Goal: Information Seeking & Learning: Find specific fact

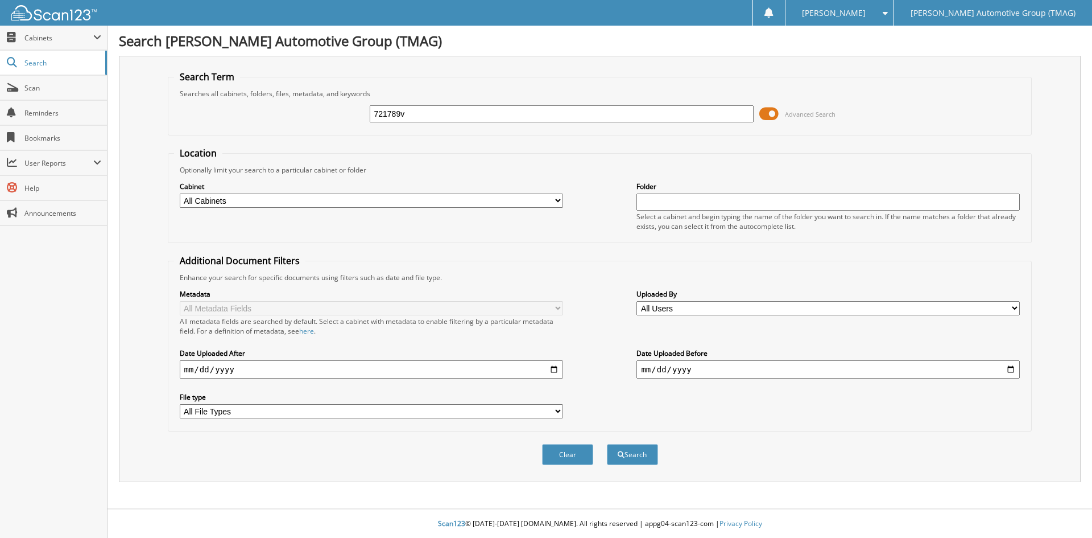
type input "721789v"
click at [607, 444] on button "Search" at bounding box center [632, 454] width 51 height 21
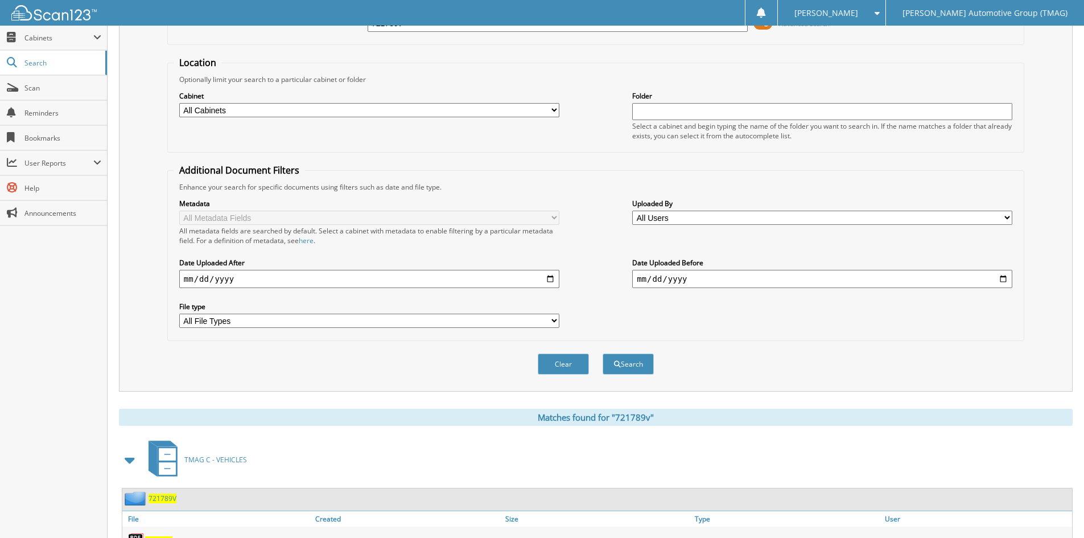
scroll to position [143, 0]
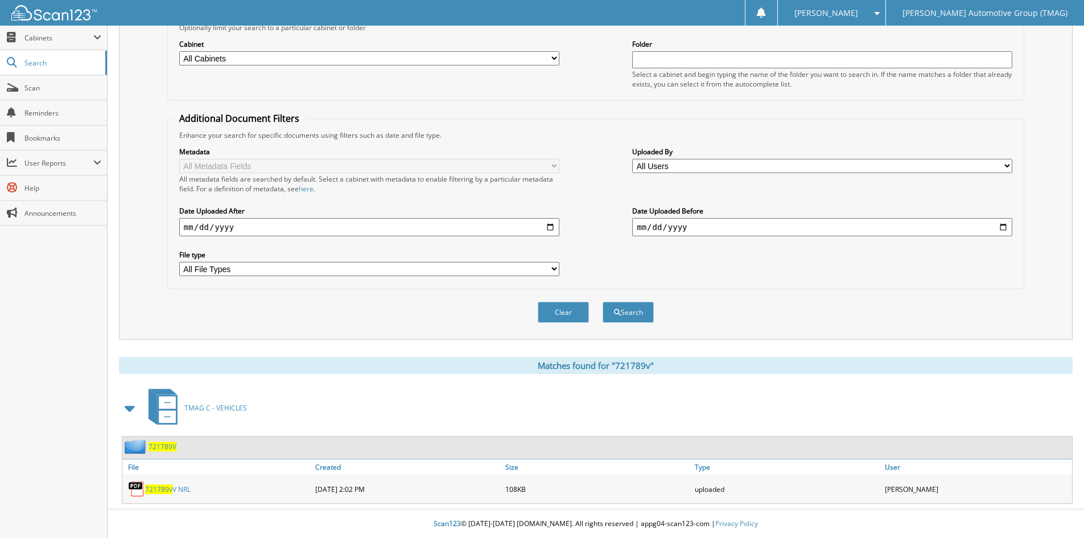
click at [162, 447] on span "721789V" at bounding box center [162, 446] width 28 height 10
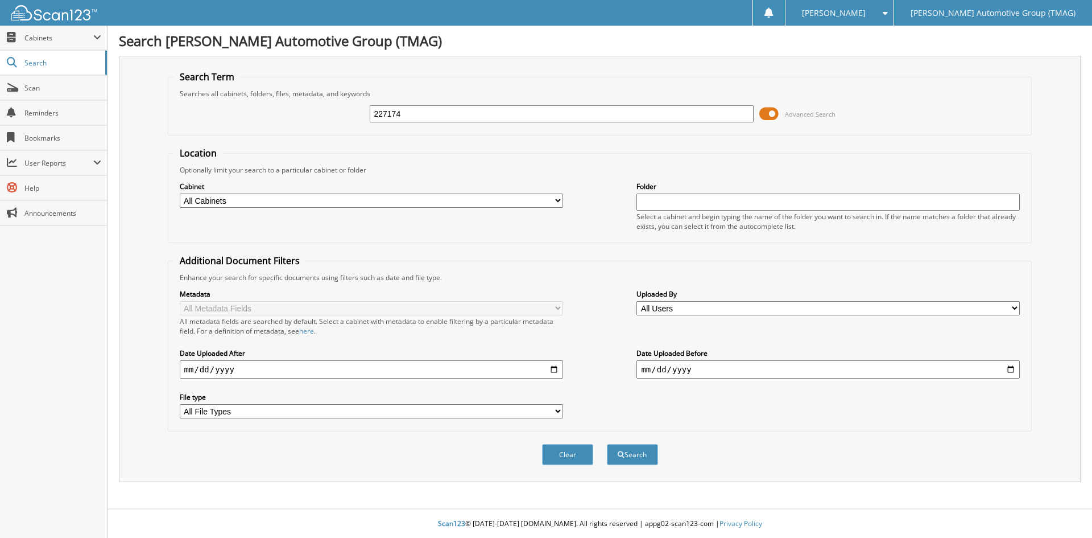
type input "227174"
click at [607, 444] on button "Search" at bounding box center [632, 454] width 51 height 21
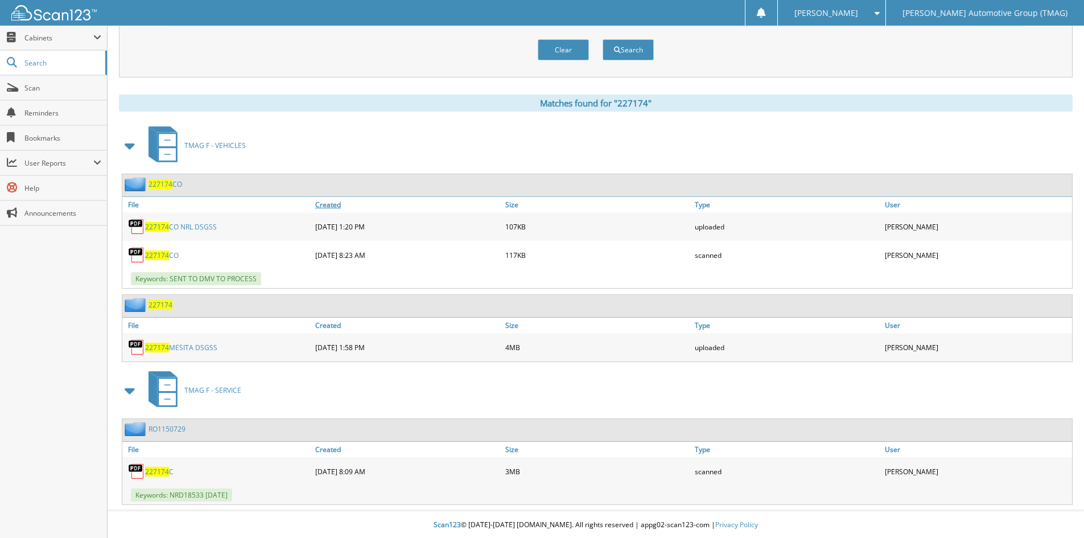
scroll to position [406, 0]
click at [159, 304] on span "227174" at bounding box center [160, 304] width 24 height 10
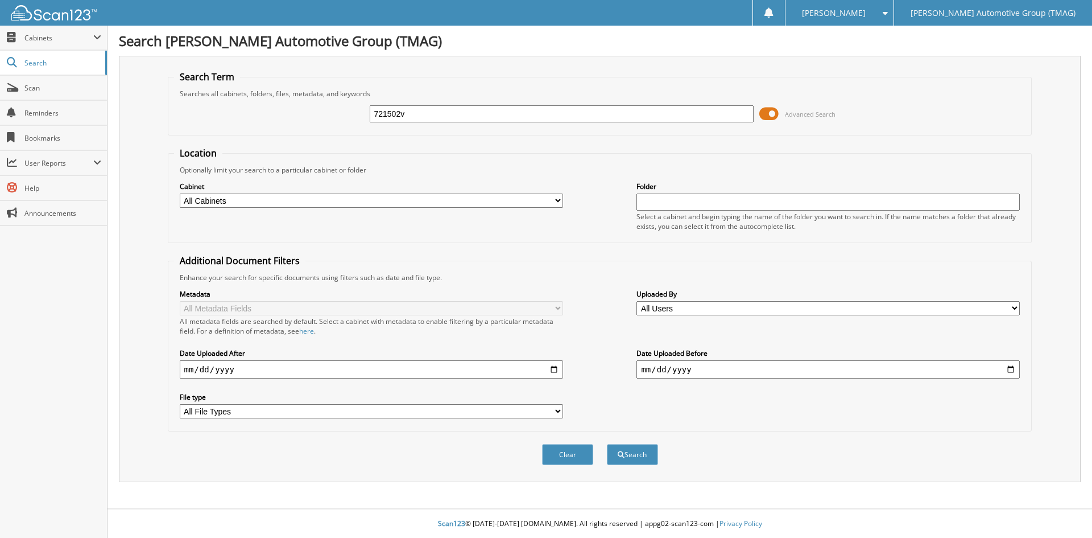
type input "721502v"
click at [607, 444] on button "Search" at bounding box center [632, 454] width 51 height 21
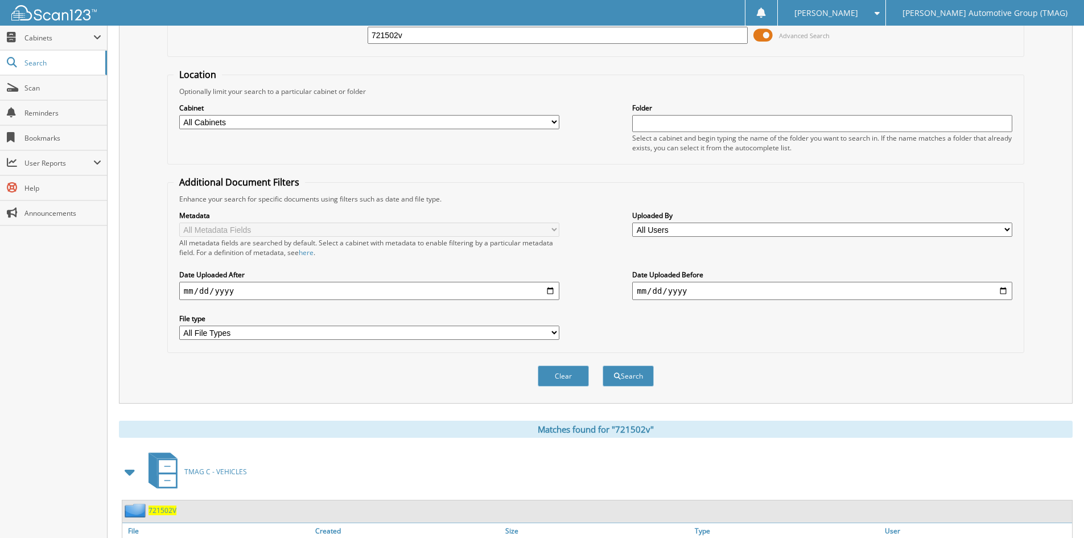
scroll to position [162, 0]
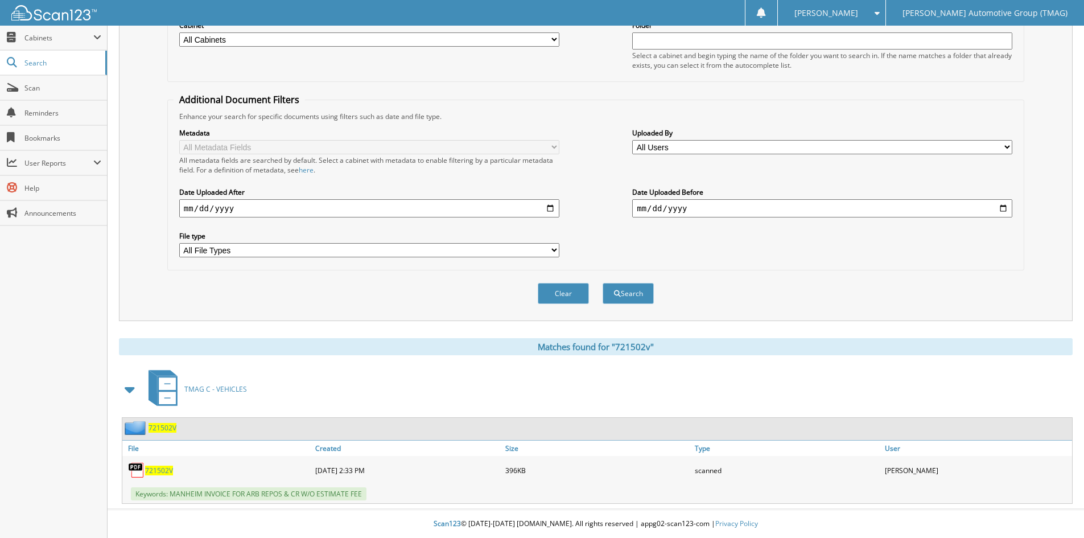
click at [172, 428] on span "721502V" at bounding box center [162, 428] width 28 height 10
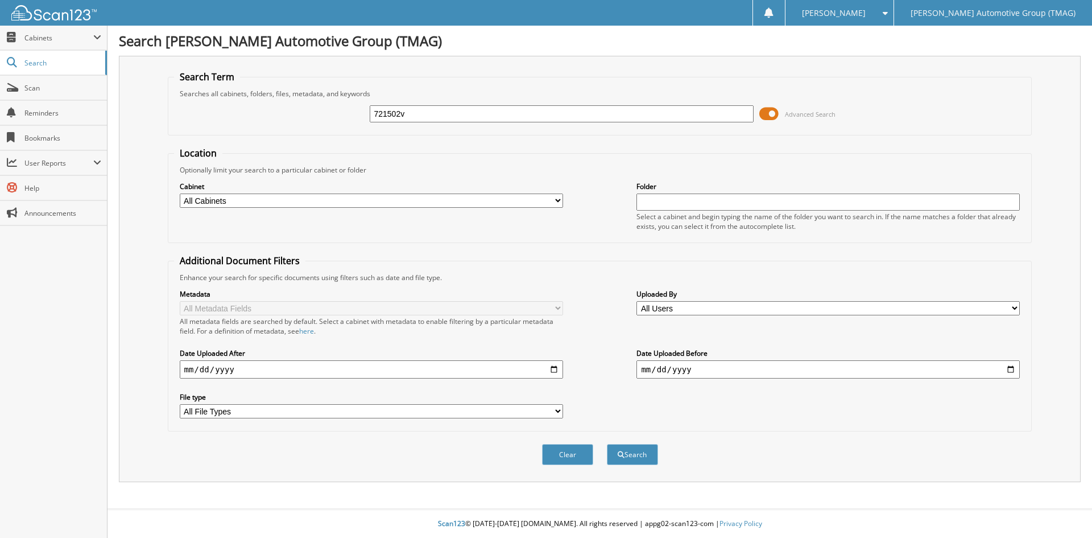
type input "721502v"
click at [607, 444] on button "Search" at bounding box center [632, 454] width 51 height 21
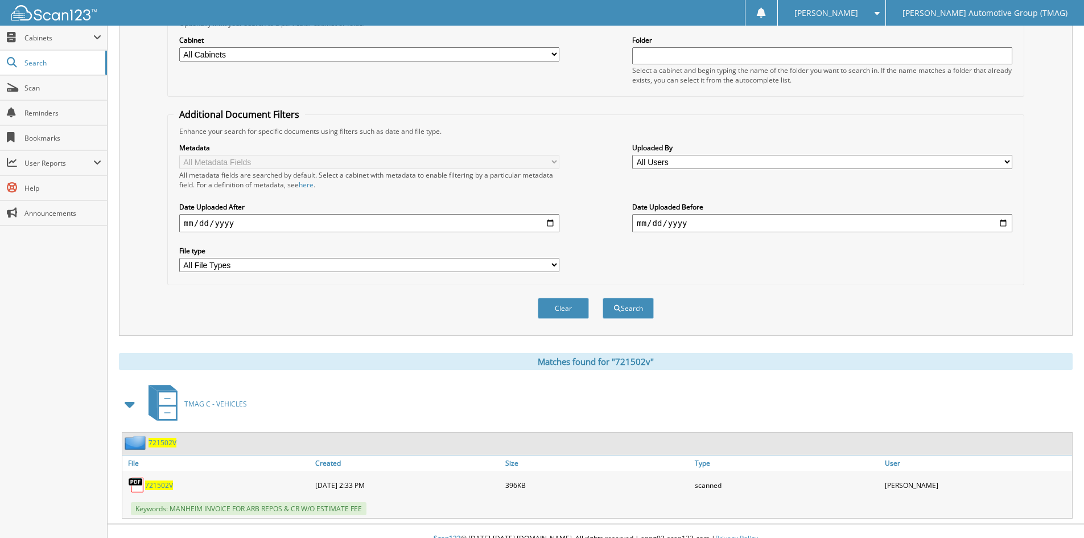
scroll to position [162, 0]
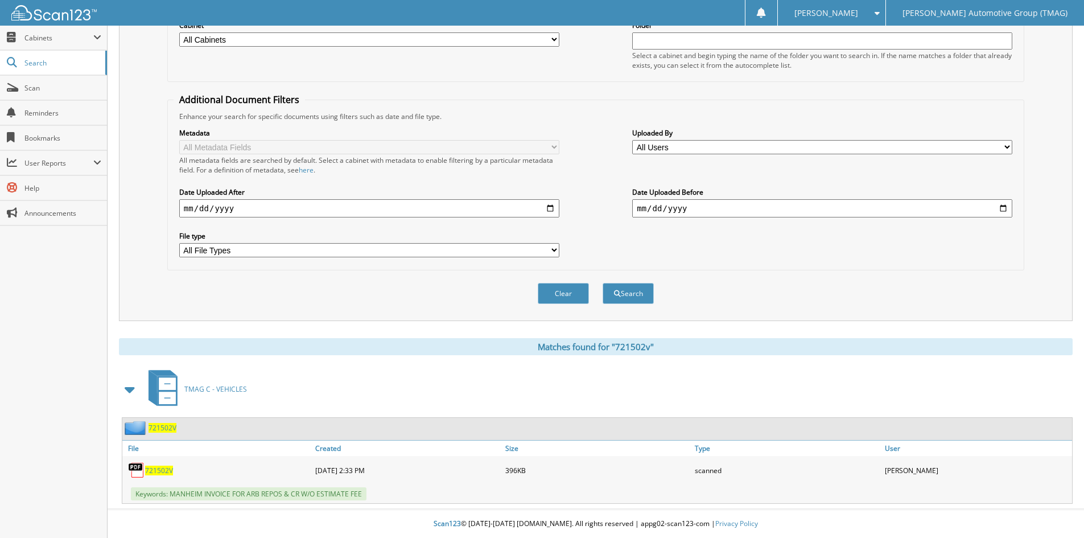
click at [159, 427] on span "721502V" at bounding box center [162, 428] width 28 height 10
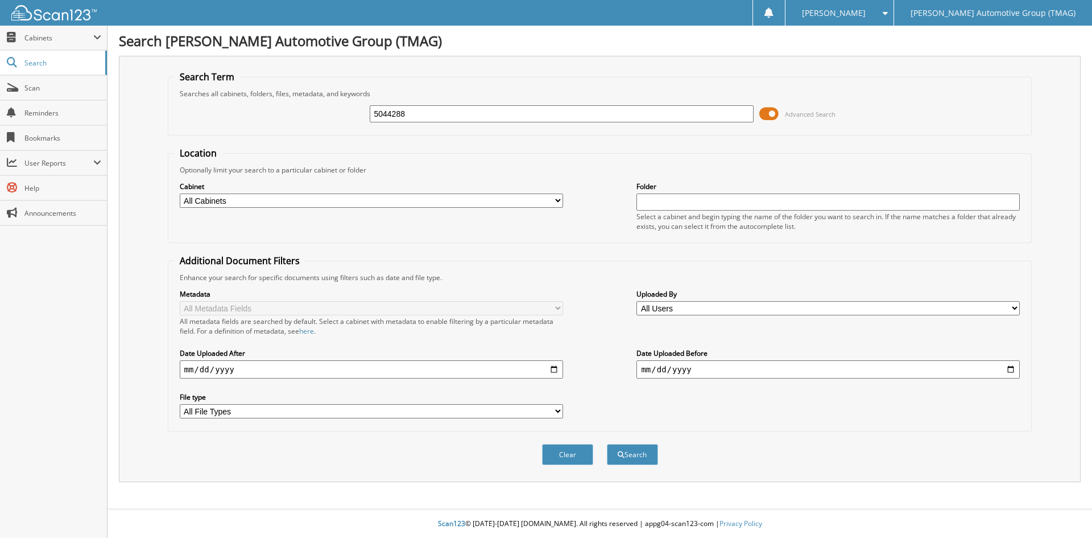
type input "5044288"
click at [607, 444] on button "Search" at bounding box center [632, 454] width 51 height 21
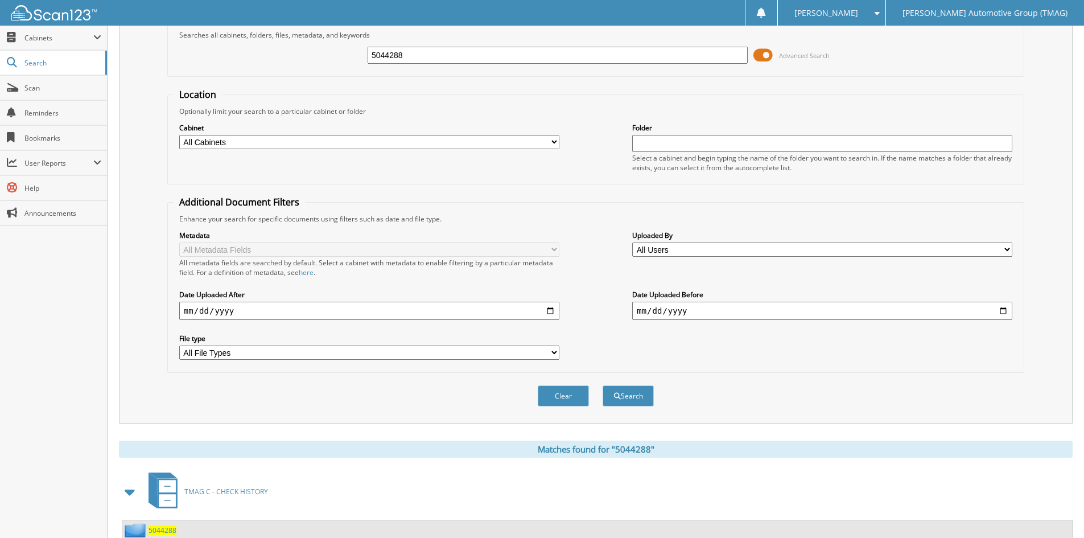
scroll to position [98, 0]
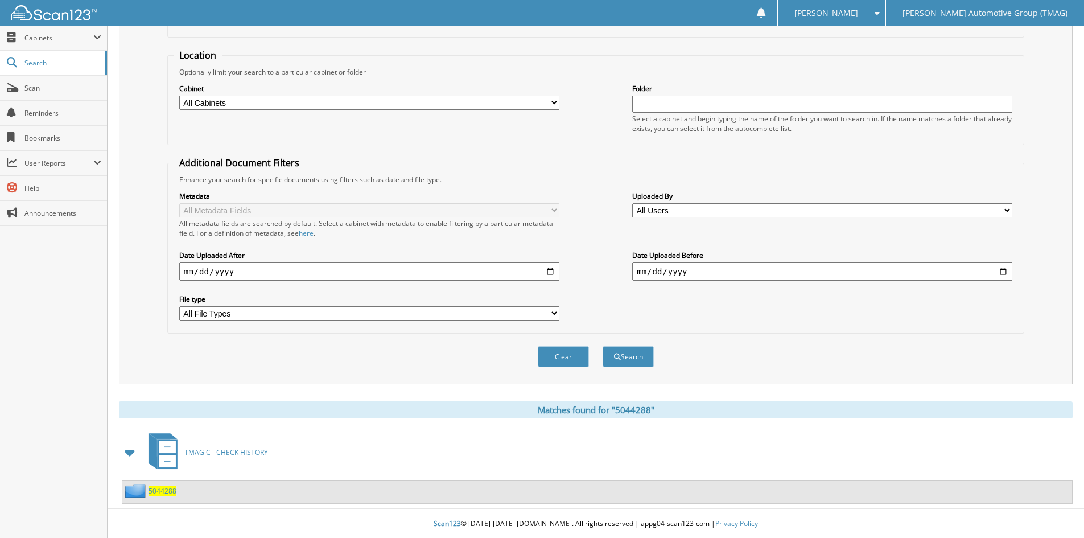
click at [170, 494] on span "5044288" at bounding box center [162, 491] width 28 height 10
